Goal: Information Seeking & Learning: Understand process/instructions

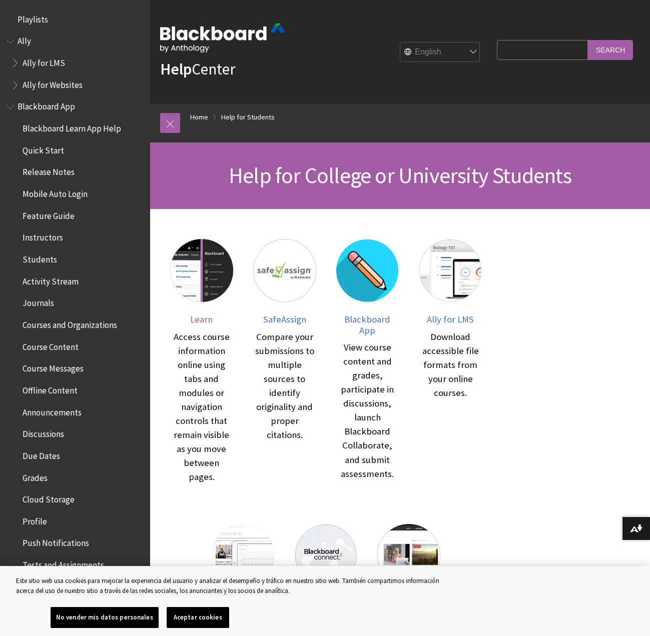
click at [204, 317] on span "Learn" at bounding box center [201, 320] width 23 height 12
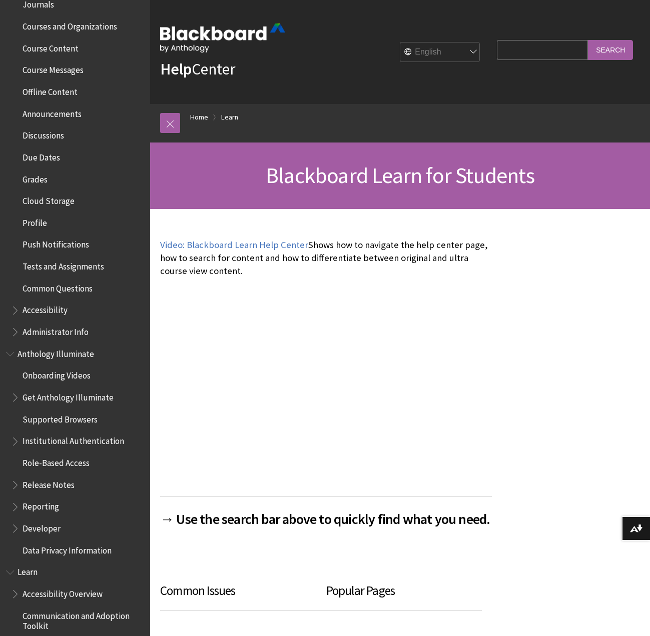
scroll to position [300, 0]
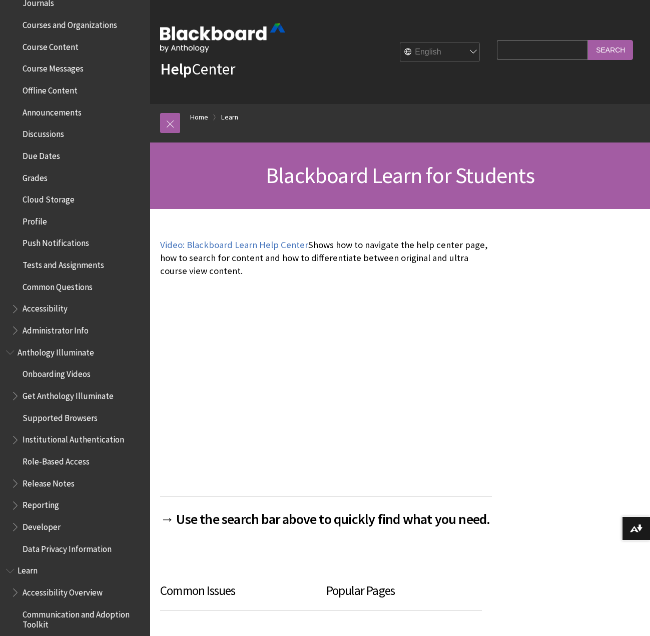
click at [71, 265] on span "Tests and Assignments" at bounding box center [64, 264] width 82 height 14
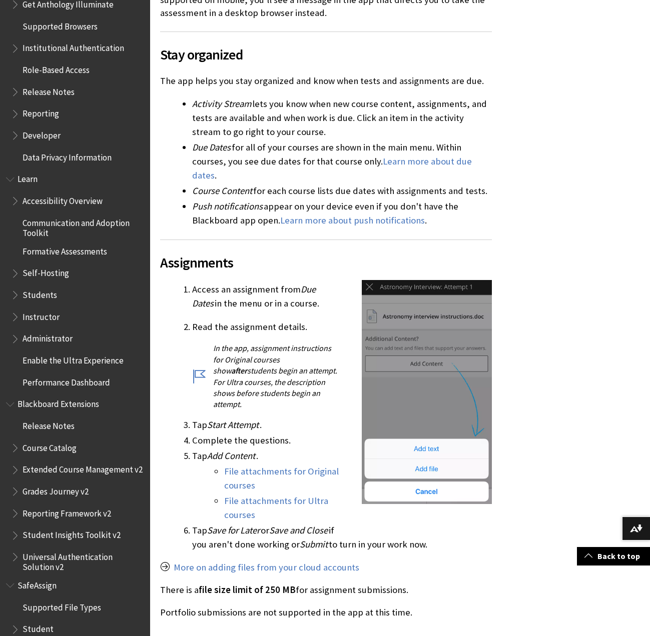
scroll to position [200, 0]
